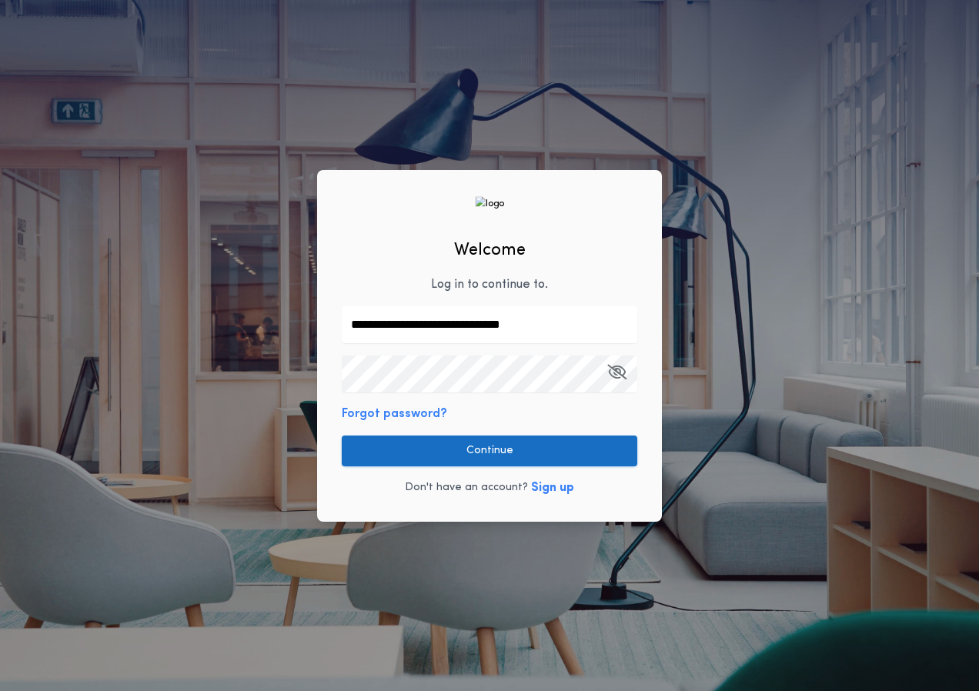
click at [486, 456] on button "Continue" at bounding box center [490, 451] width 296 height 31
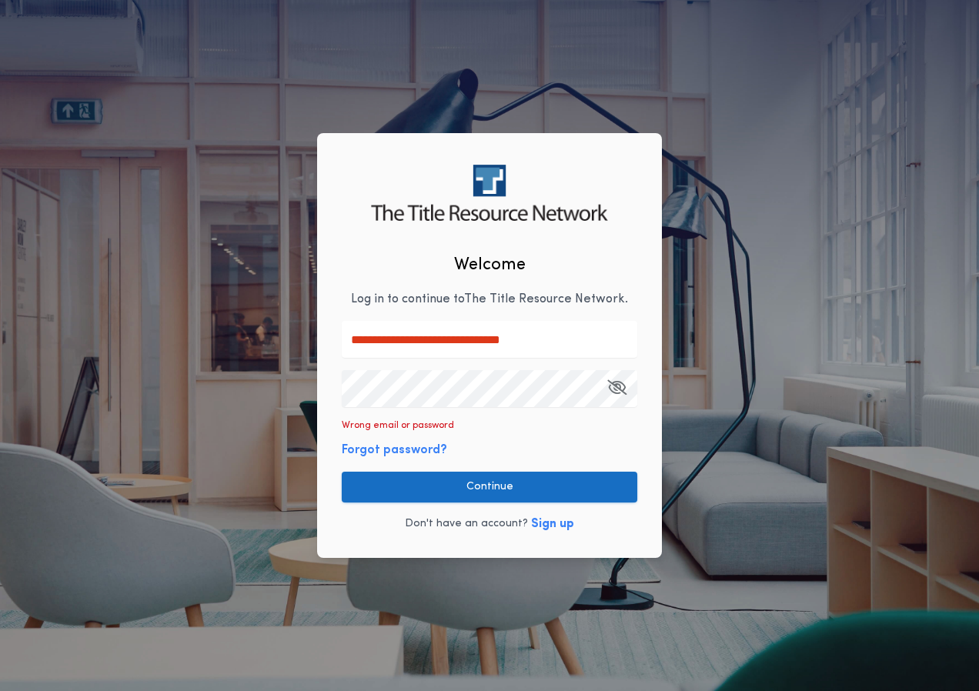
click at [496, 492] on button "Continue" at bounding box center [490, 487] width 296 height 31
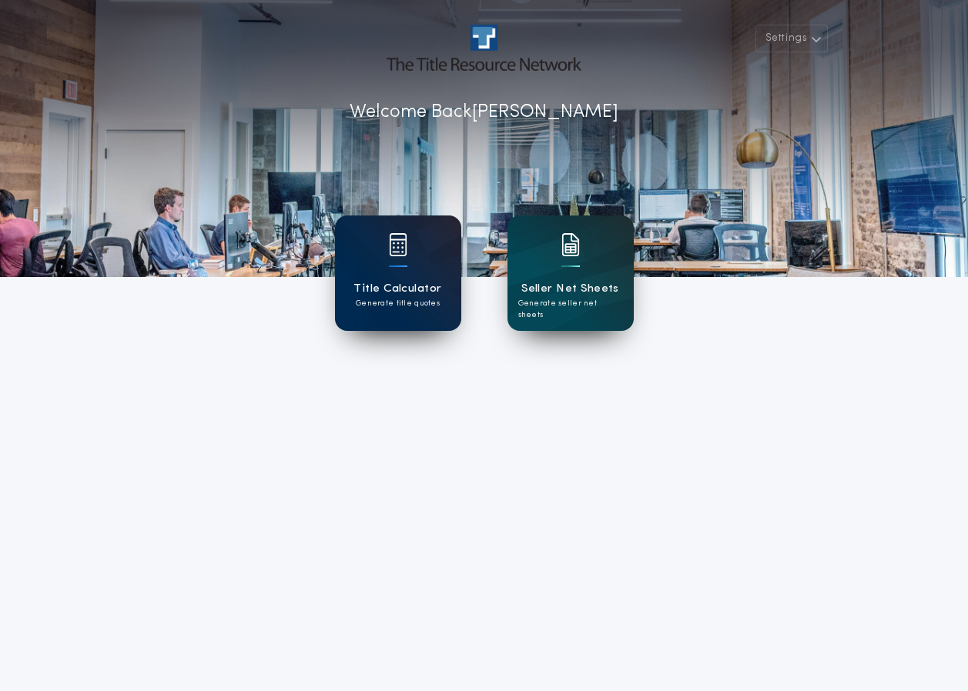
click at [402, 239] on img at bounding box center [398, 244] width 18 height 23
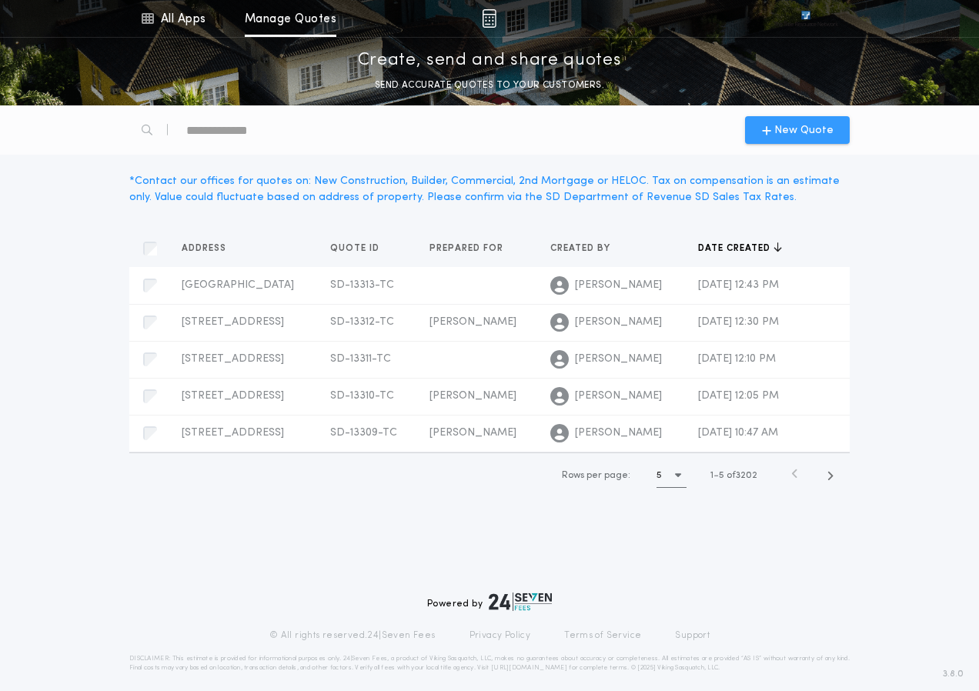
click at [790, 126] on span "New Quote" at bounding box center [803, 130] width 59 height 16
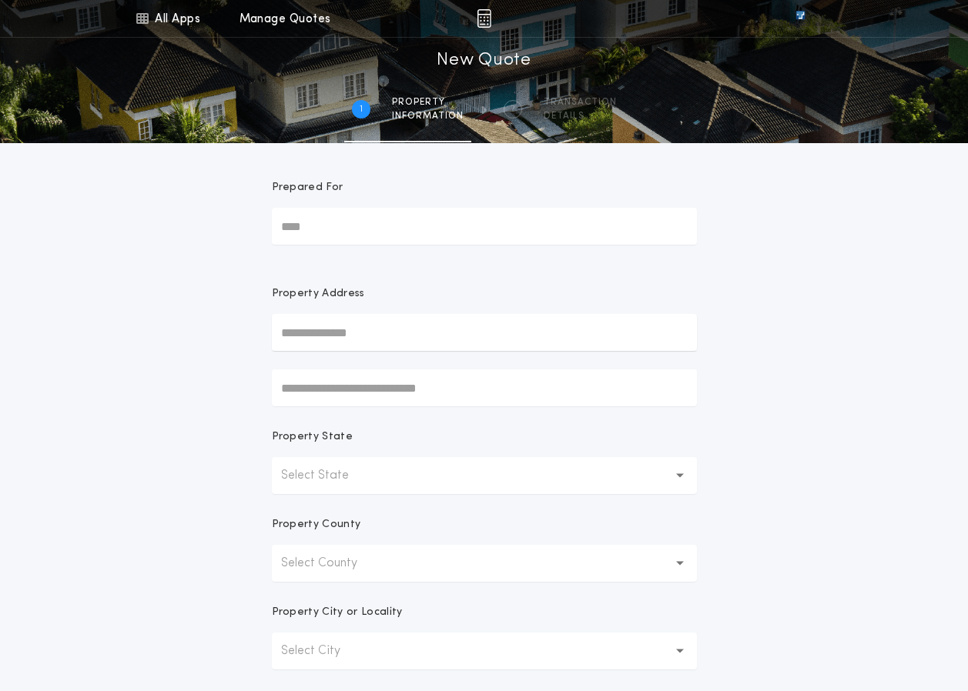
click at [306, 232] on input "Prepared For" at bounding box center [484, 226] width 425 height 37
type input "*********"
click at [300, 344] on input "text" at bounding box center [484, 332] width 425 height 37
type input "**********"
click at [334, 367] on button "[STREET_ADDRESS]" at bounding box center [484, 363] width 425 height 23
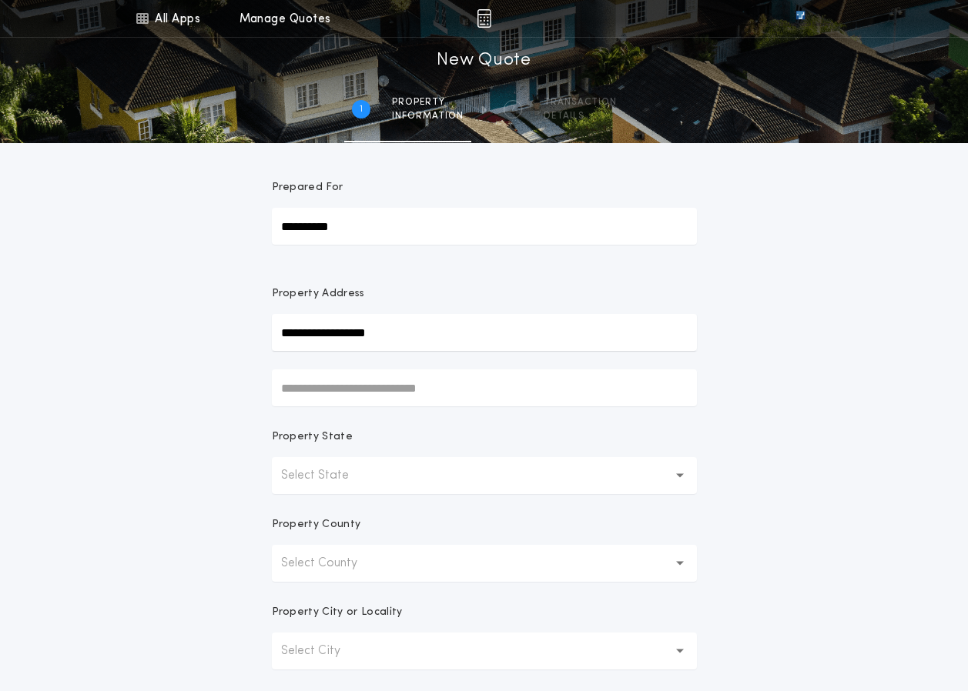
type input "**********"
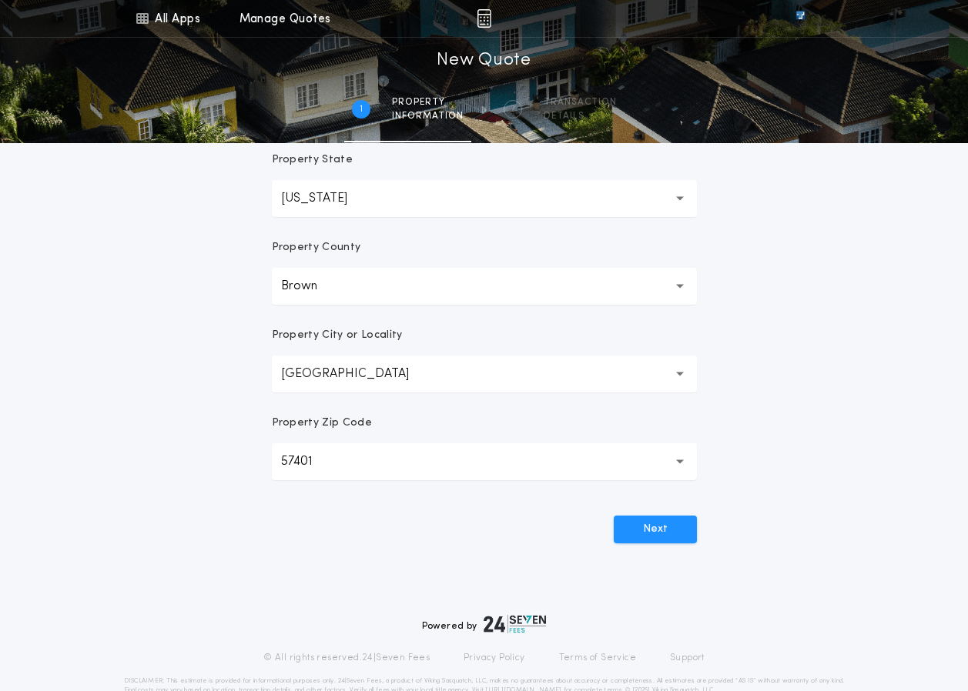
scroll to position [308, 0]
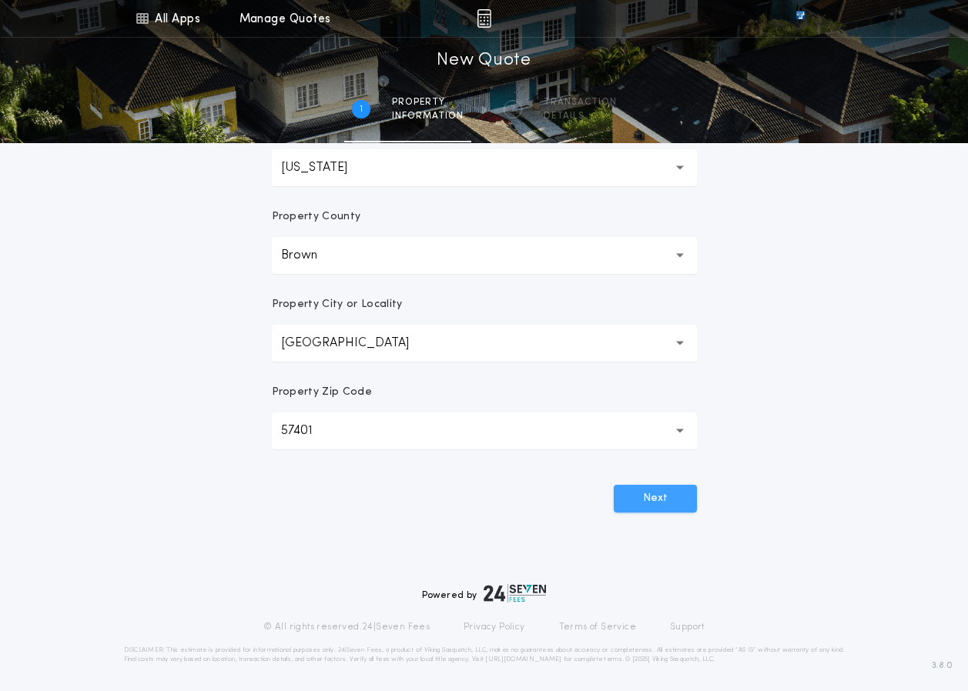
click at [662, 503] on button "Next" at bounding box center [654, 499] width 83 height 28
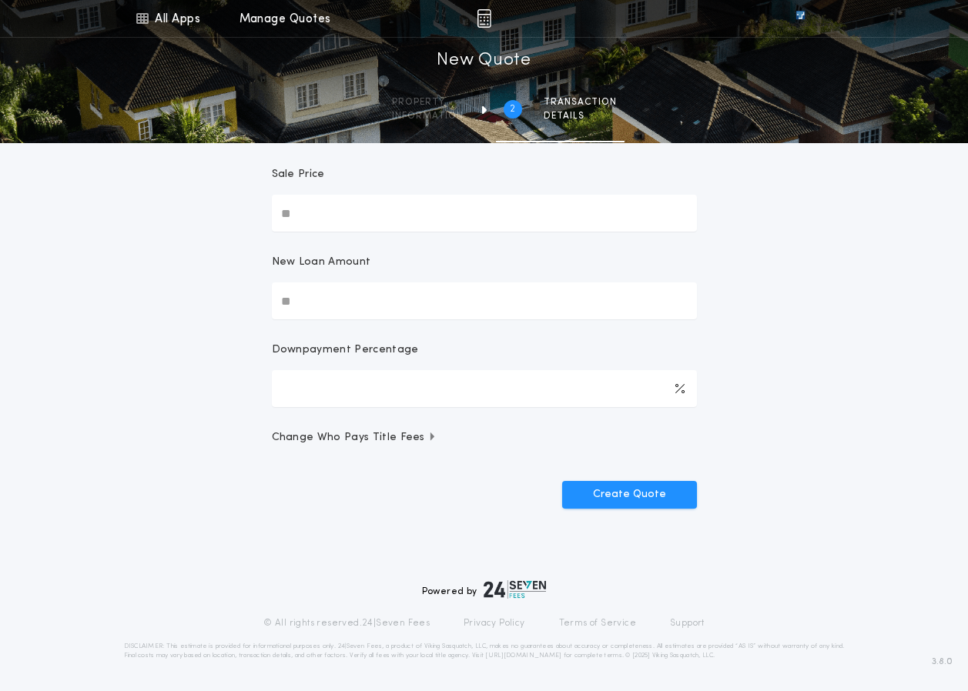
scroll to position [0, 0]
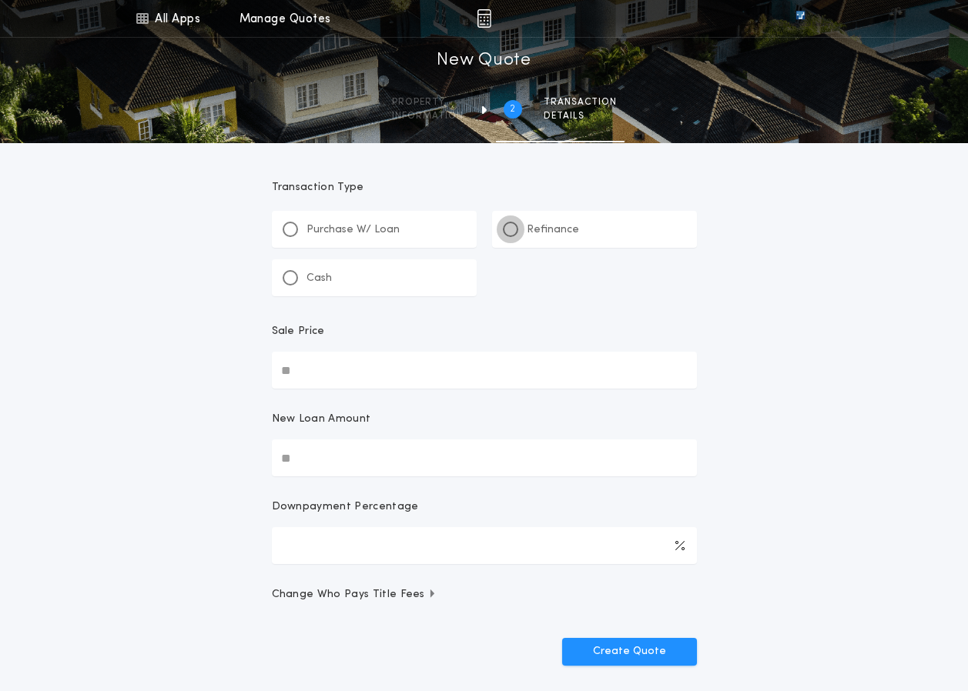
click at [510, 230] on div at bounding box center [510, 230] width 8 height 8
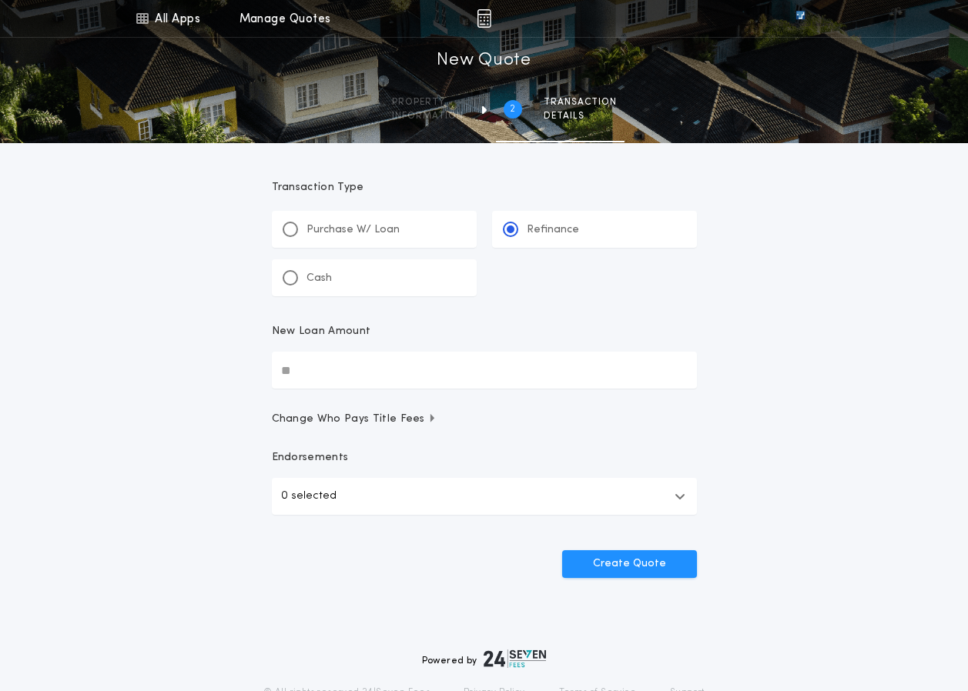
click at [295, 369] on input "New Loan Amount" at bounding box center [484, 370] width 425 height 37
type input "********"
click at [642, 559] on button "Create Quote" at bounding box center [629, 564] width 135 height 28
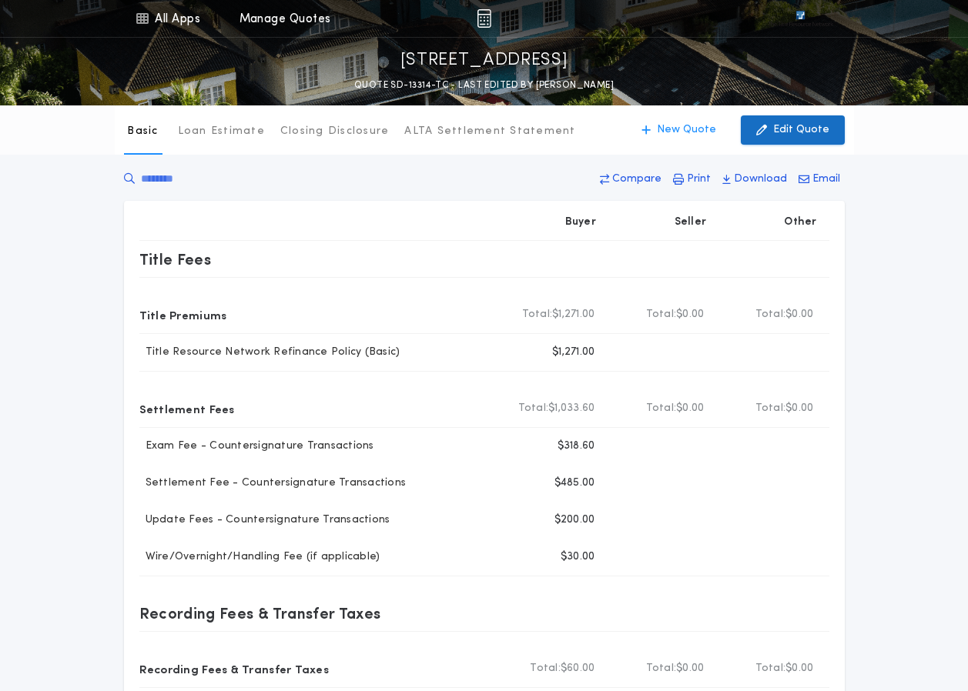
click at [797, 129] on p "Edit Quote" at bounding box center [801, 129] width 56 height 15
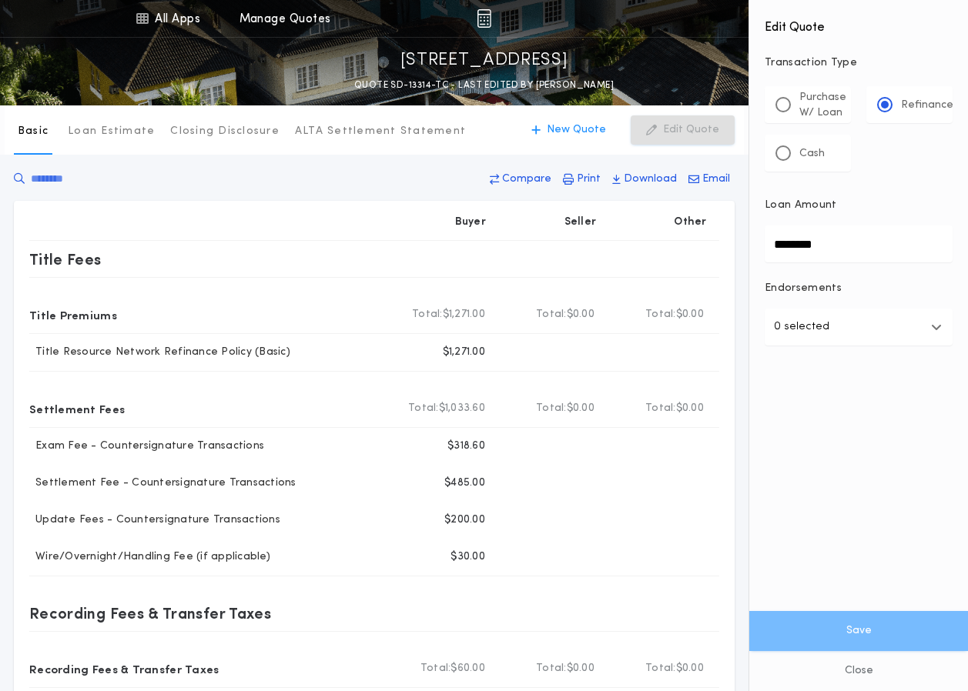
click at [943, 324] on button "0 selected" at bounding box center [858, 327] width 188 height 37
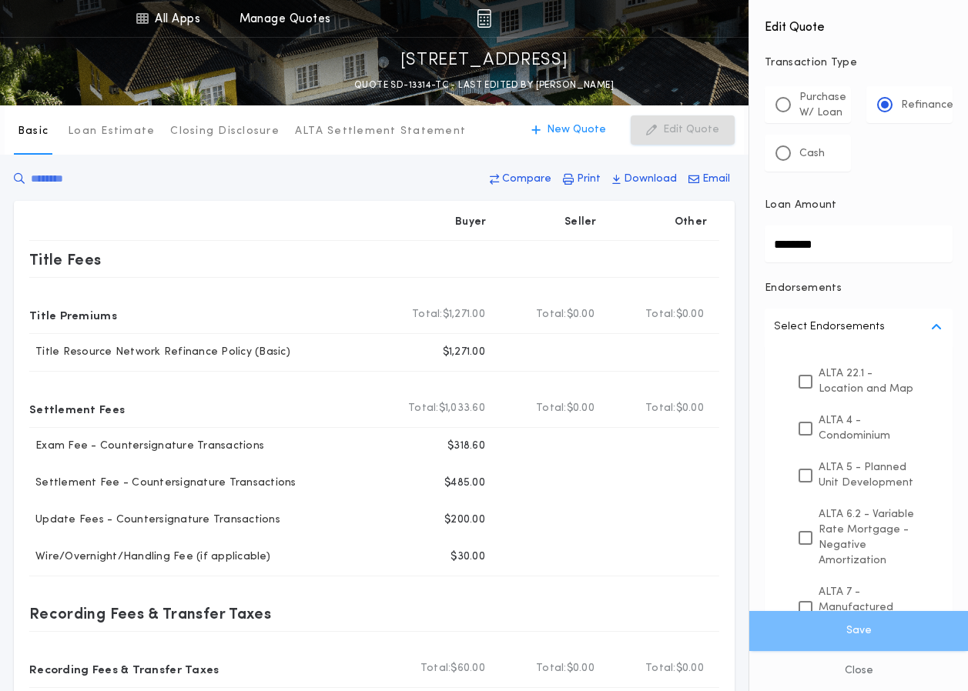
click at [931, 323] on icon "button" at bounding box center [936, 327] width 11 height 12
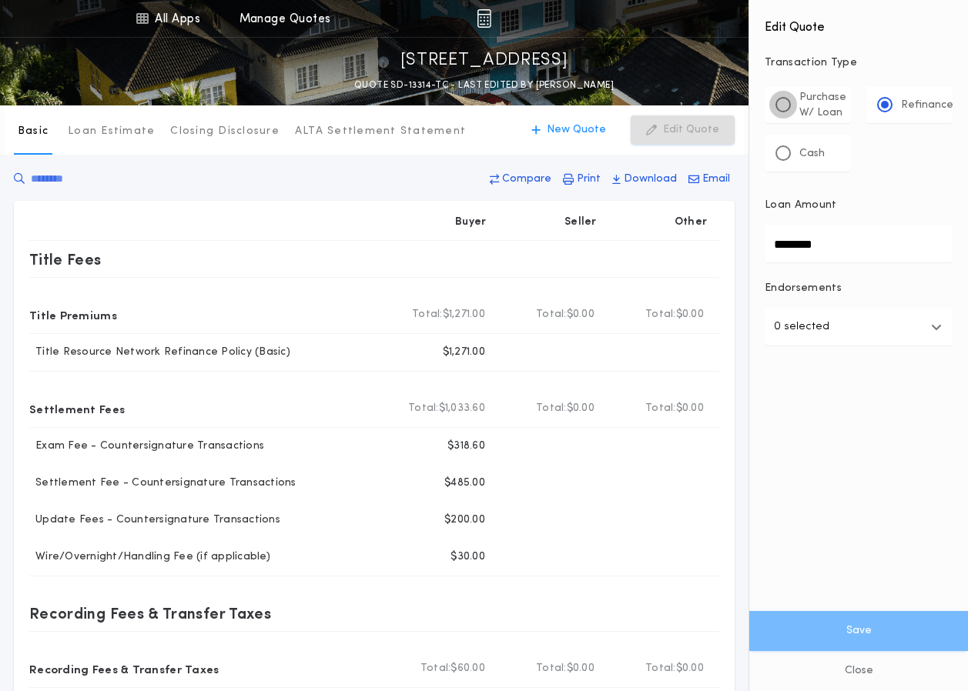
click at [785, 102] on div at bounding box center [783, 105] width 8 height 8
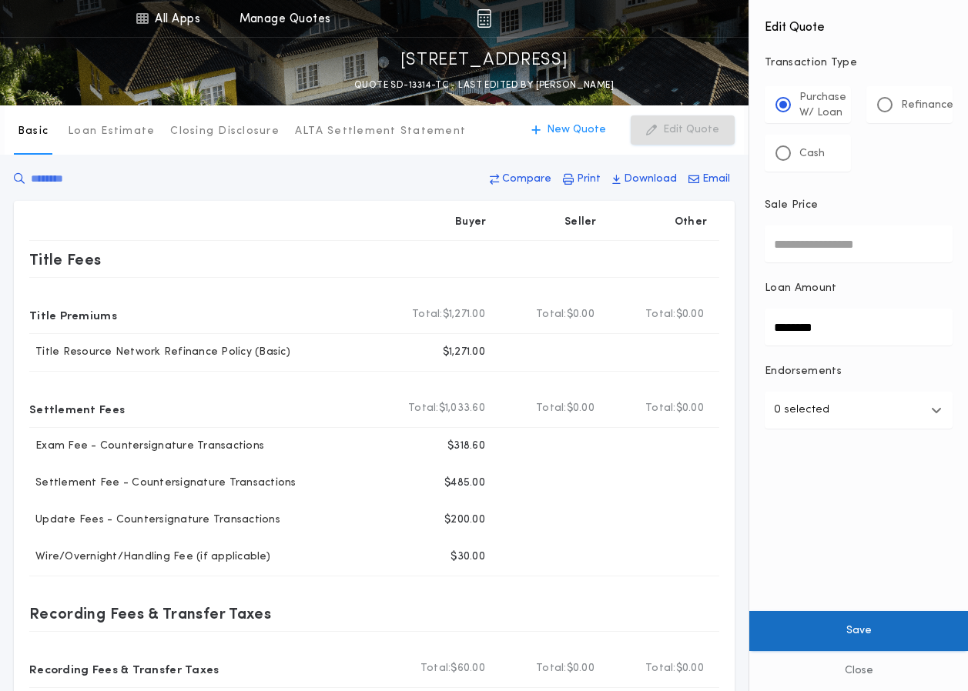
click at [856, 635] on button "Save" at bounding box center [858, 631] width 219 height 40
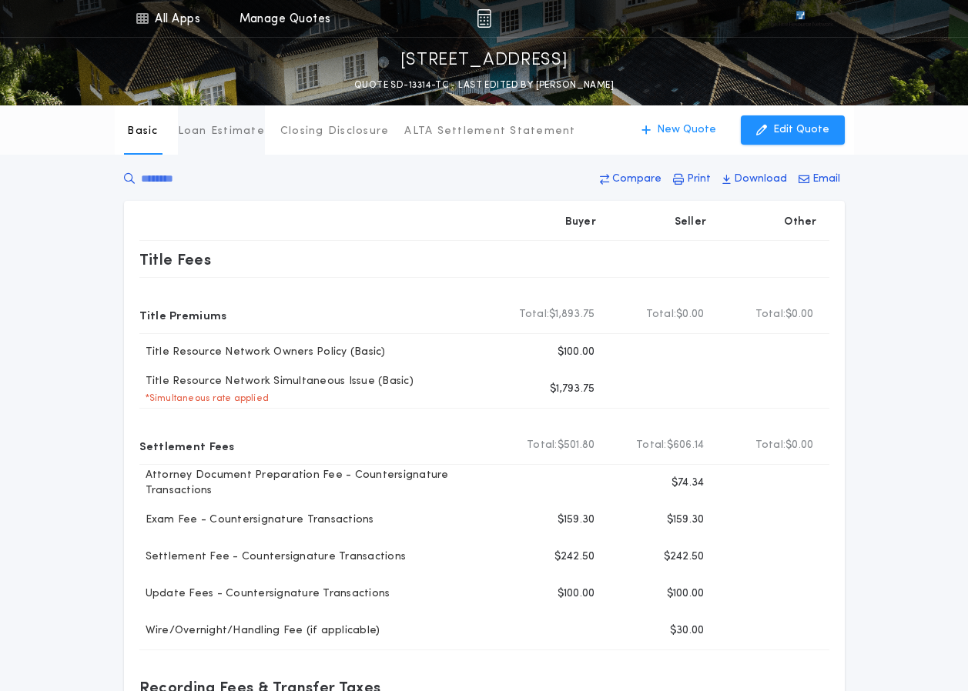
click at [205, 131] on p "Loan Estimate" at bounding box center [221, 131] width 87 height 15
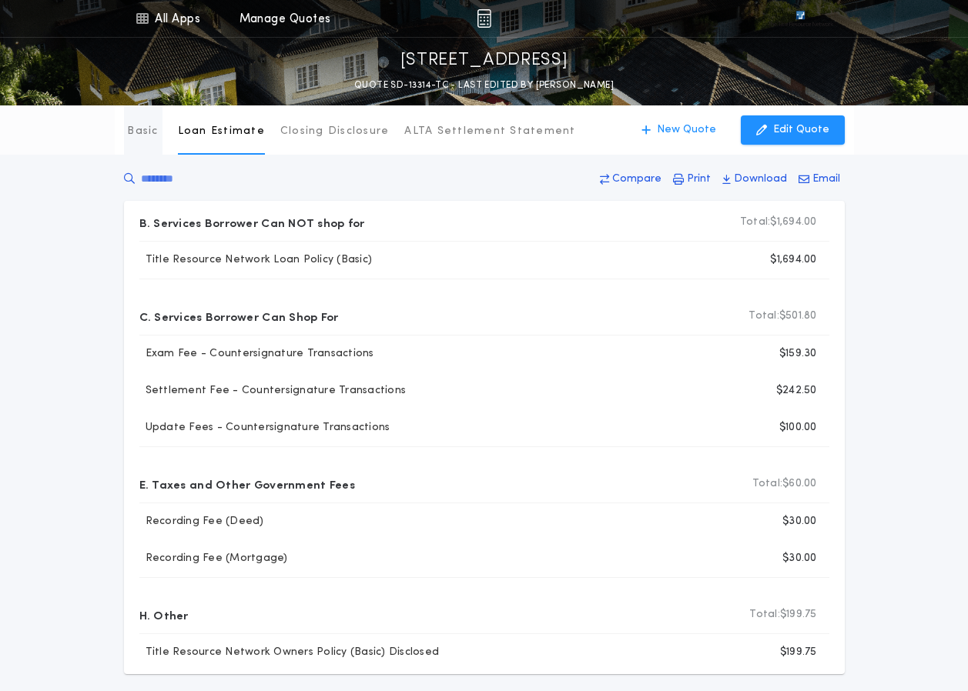
click at [142, 134] on p "Basic" at bounding box center [142, 131] width 31 height 15
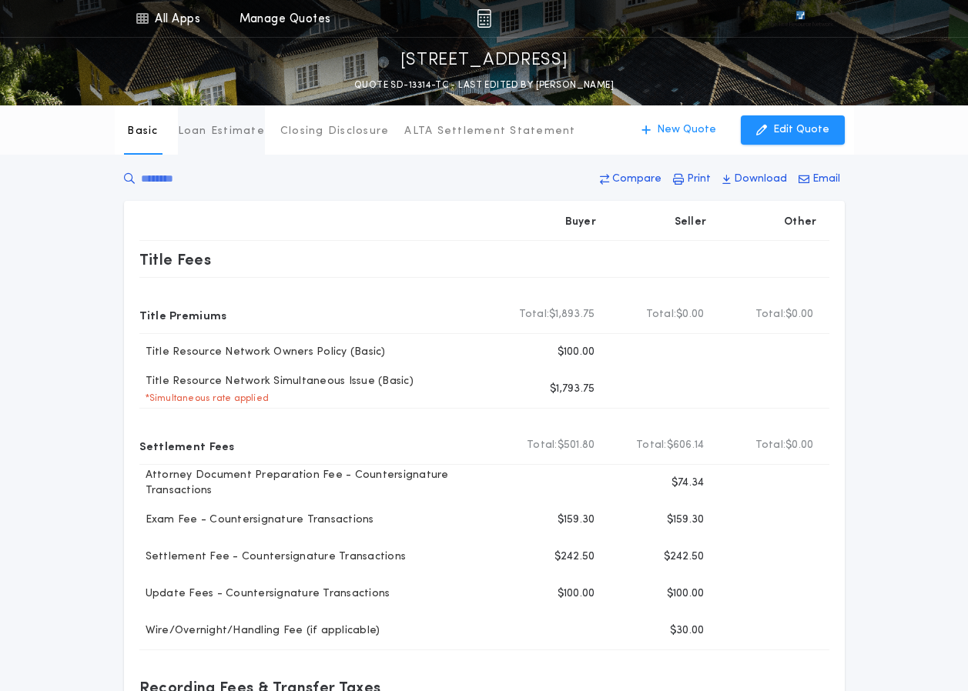
click at [208, 134] on p "Loan Estimate" at bounding box center [221, 131] width 87 height 15
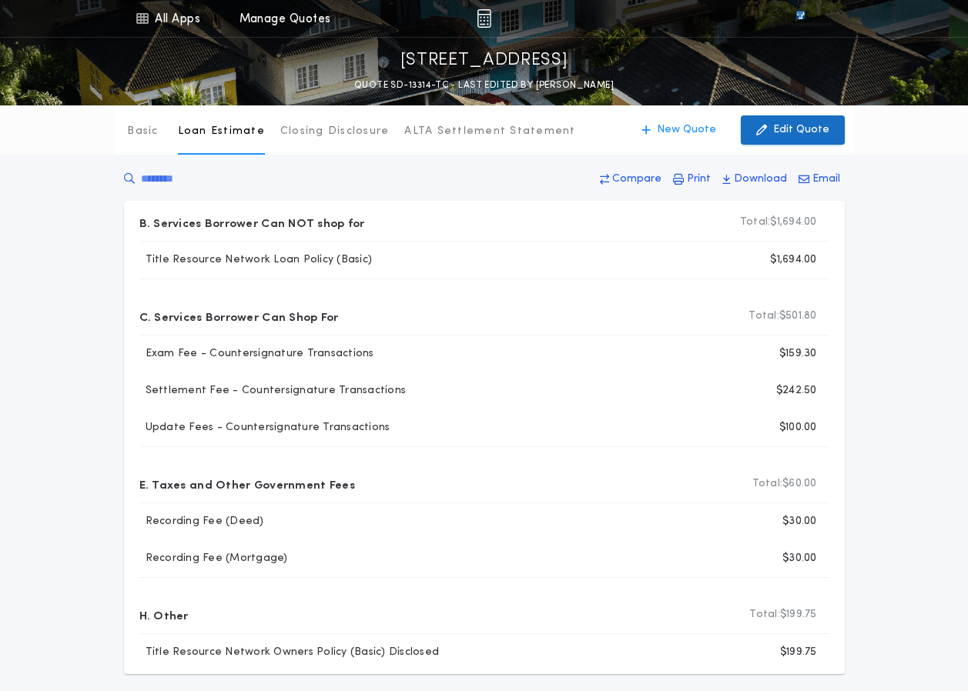
click at [784, 134] on p "Edit Quote" at bounding box center [801, 129] width 56 height 15
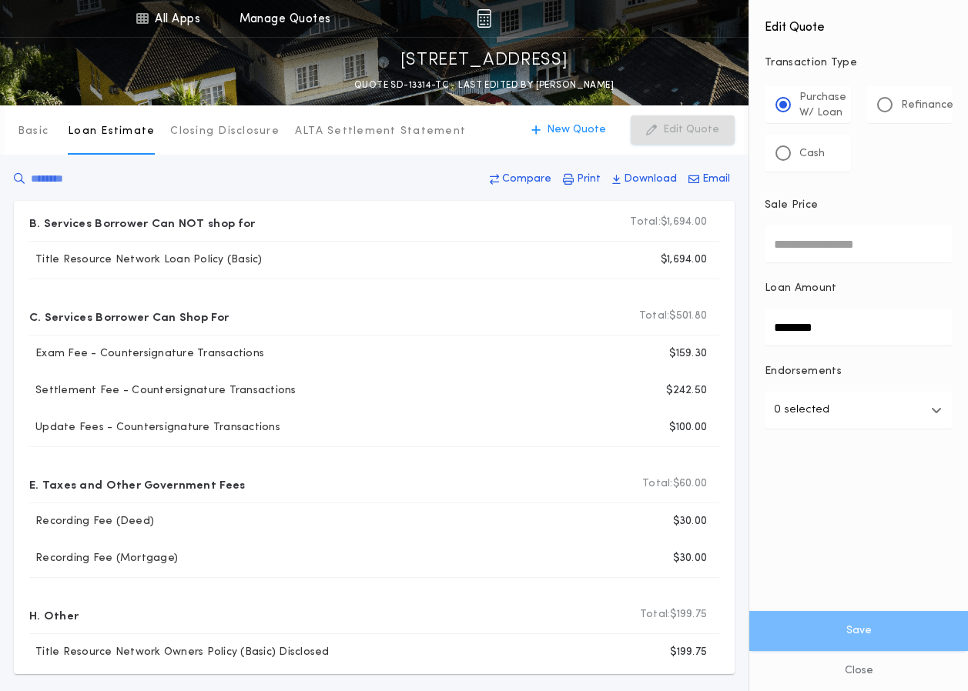
click at [802, 328] on input "********" at bounding box center [858, 327] width 188 height 37
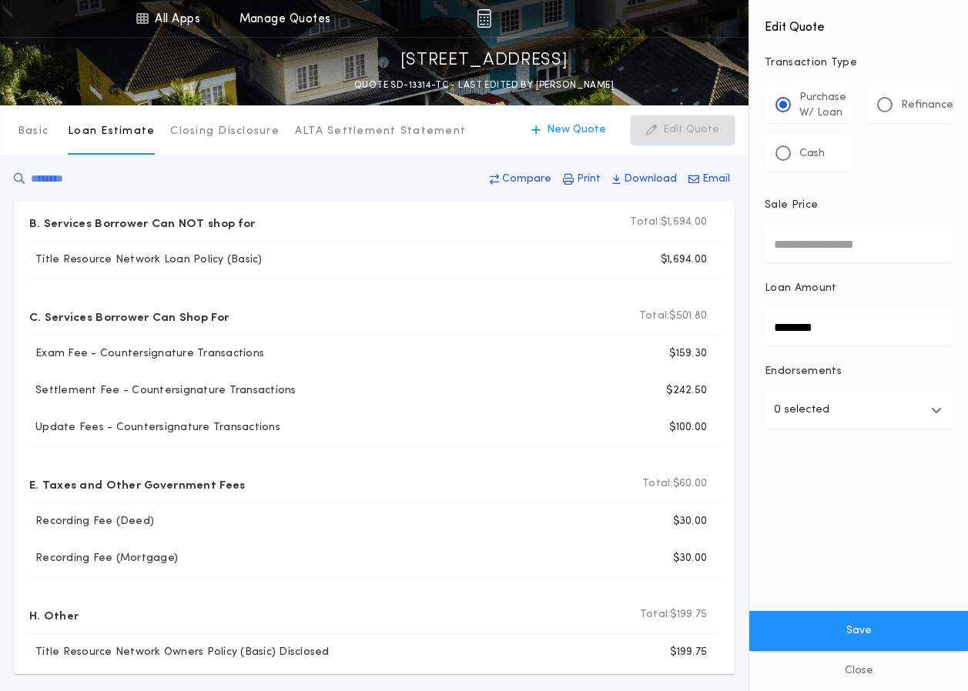
type input "********"
click at [749, 611] on button "Save" at bounding box center [858, 631] width 219 height 40
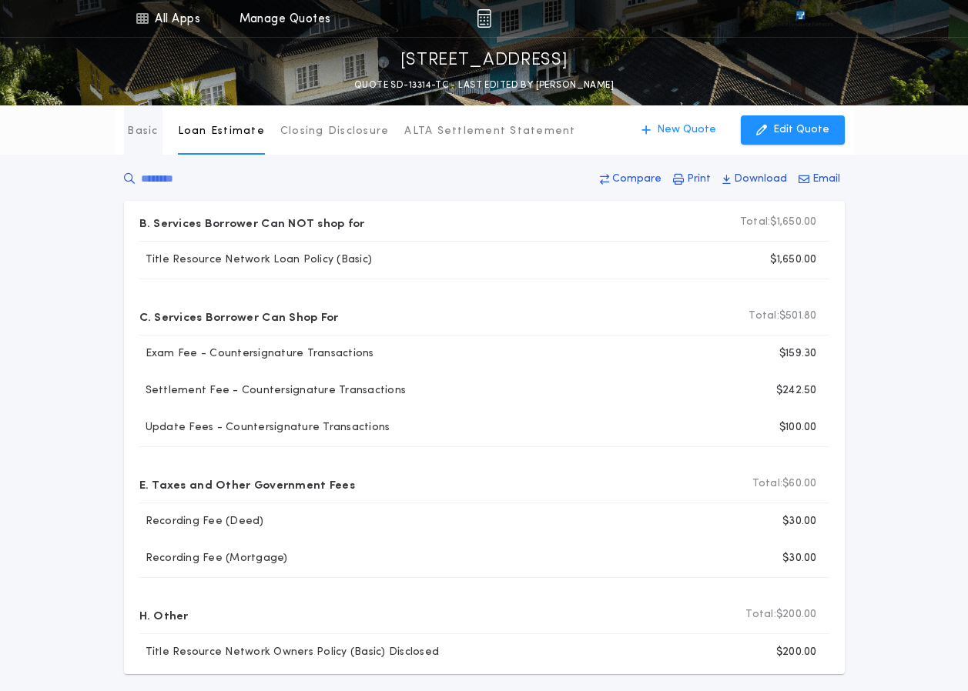
click at [127, 132] on button "Basic" at bounding box center [143, 129] width 38 height 49
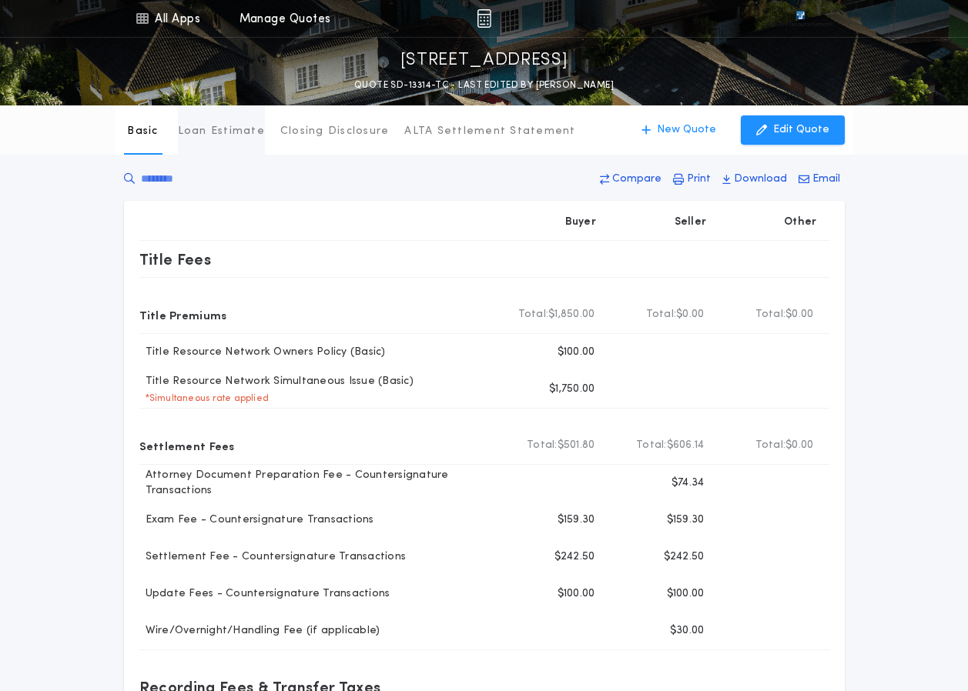
click at [206, 131] on p "Loan Estimate" at bounding box center [221, 131] width 87 height 15
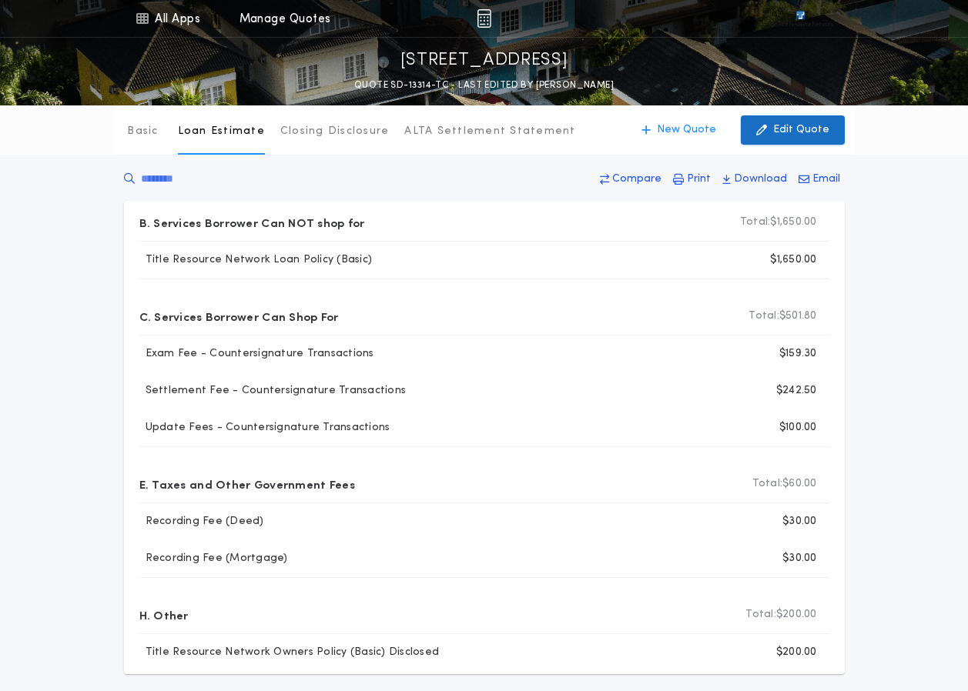
click at [783, 130] on p "Edit Quote" at bounding box center [801, 129] width 56 height 15
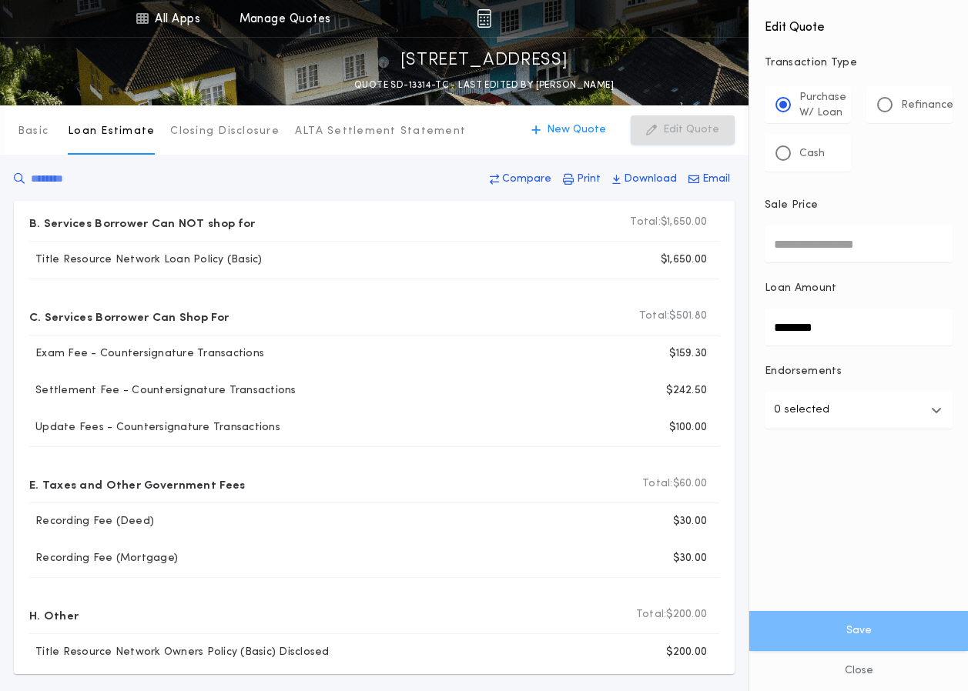
drag, startPoint x: 800, startPoint y: 326, endPoint x: 803, endPoint y: 337, distance: 11.2
click at [801, 326] on input "********" at bounding box center [858, 327] width 188 height 37
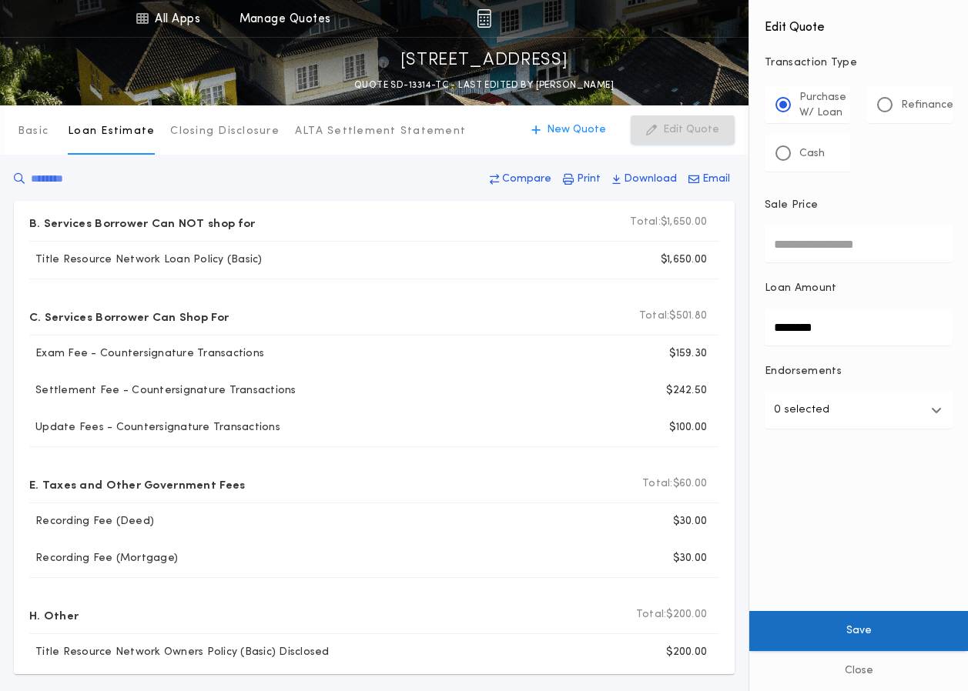
type input "********"
click at [847, 627] on button "Save" at bounding box center [858, 631] width 219 height 40
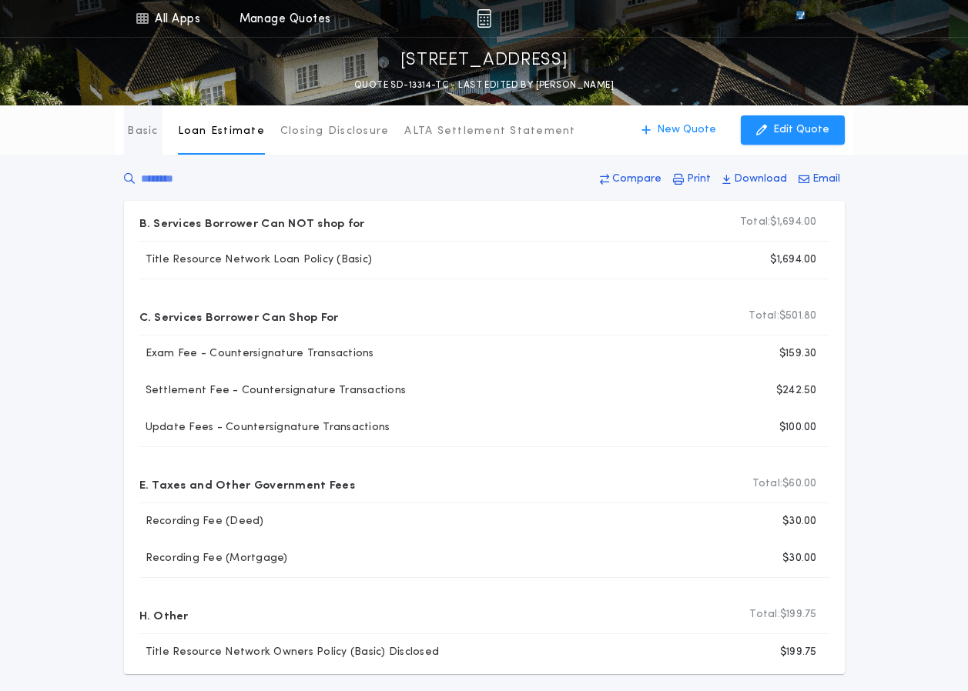
click at [139, 127] on p "Basic" at bounding box center [142, 131] width 31 height 15
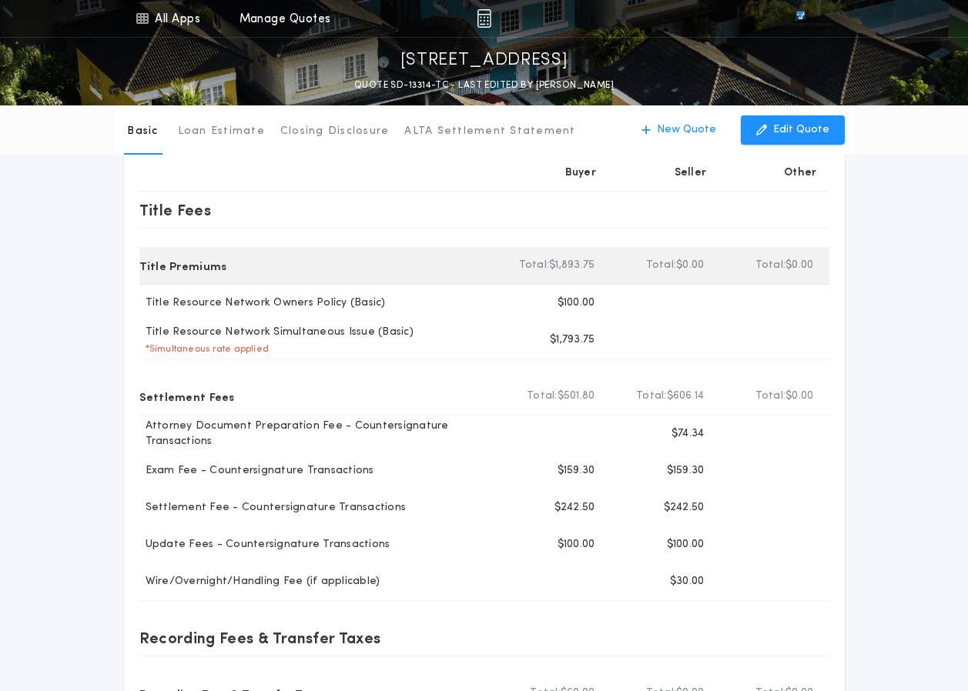
scroll to position [77, 0]
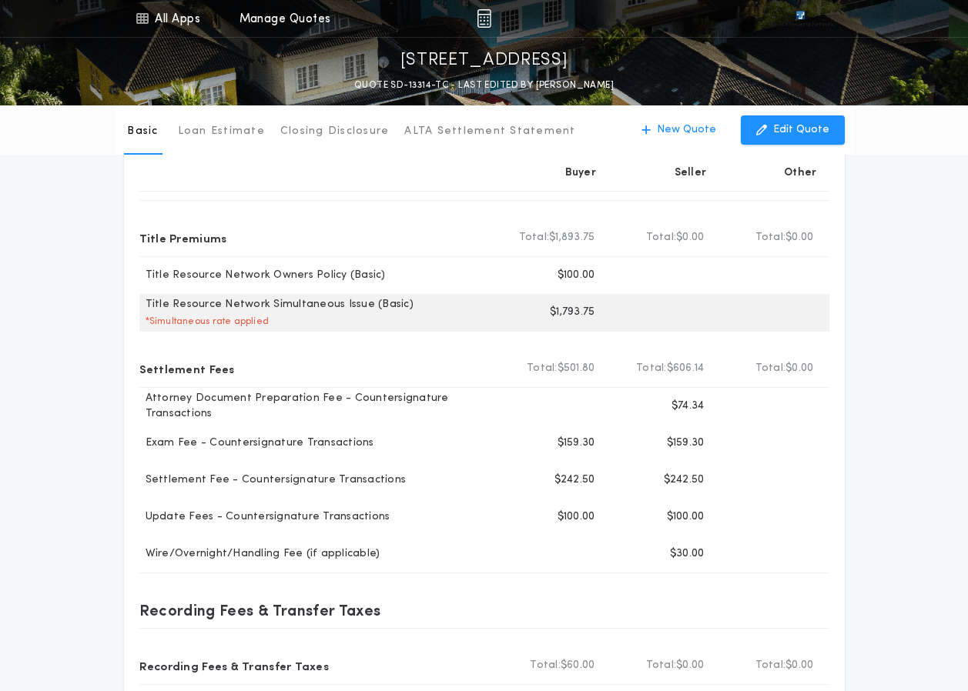
click at [196, 322] on p "* Simultaneous rate applied" at bounding box center [204, 322] width 130 height 12
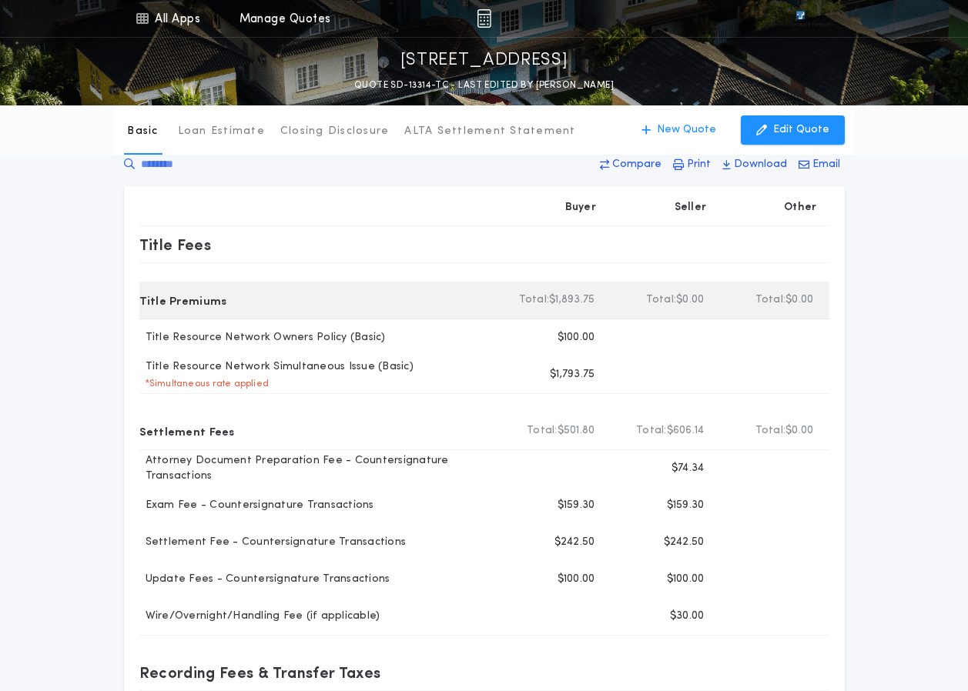
scroll to position [0, 0]
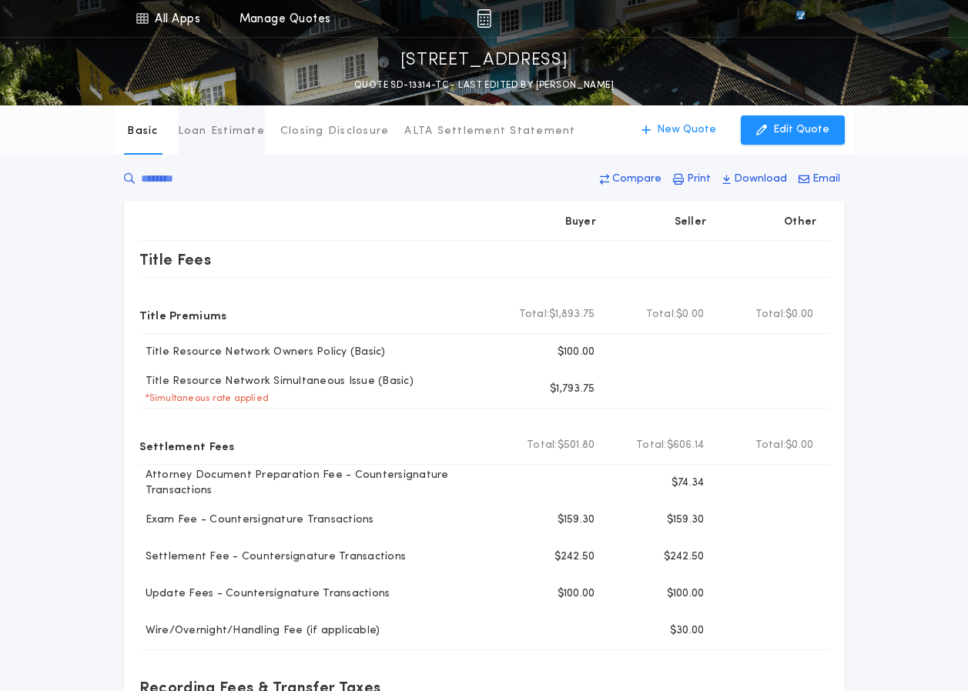
click at [212, 128] on p "Loan Estimate" at bounding box center [221, 131] width 87 height 15
